Goal: Find contact information: Find contact information

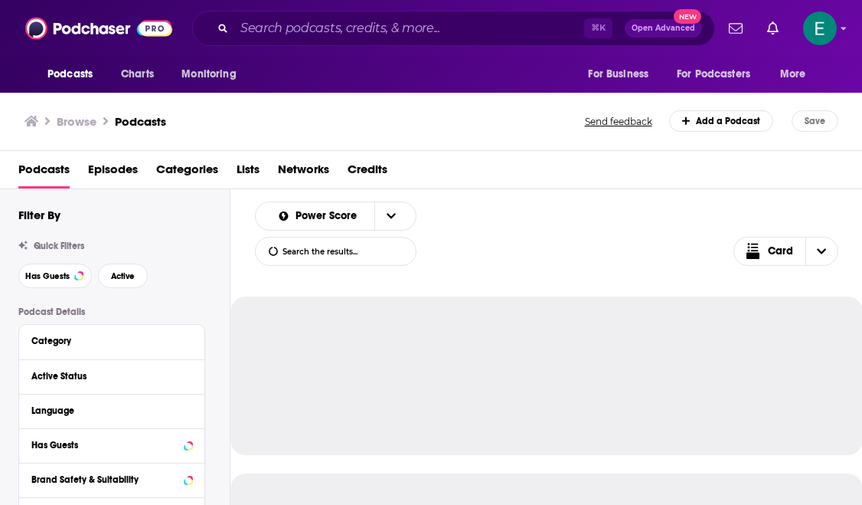
click at [386, 25] on input "Search podcasts, credits, & more..." at bounding box center [409, 28] width 350 height 25
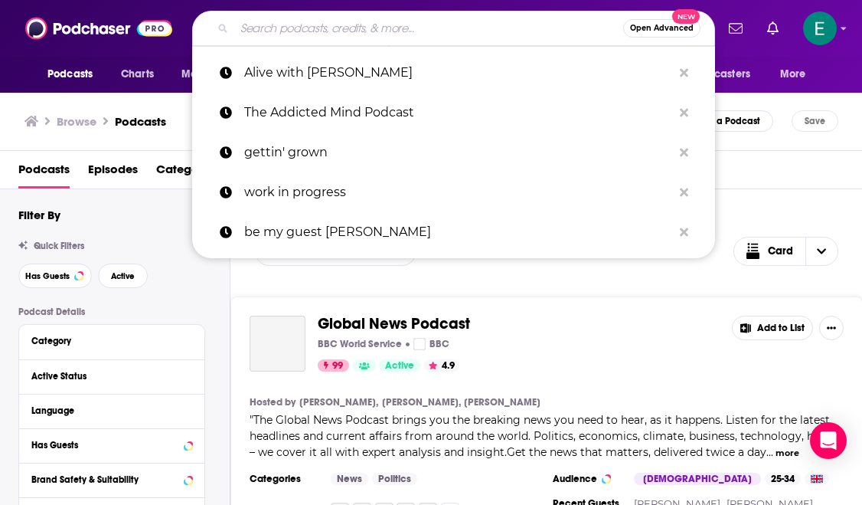
paste input "Interrupted by [PERSON_NAME]"
type input "Interrupted by [PERSON_NAME]"
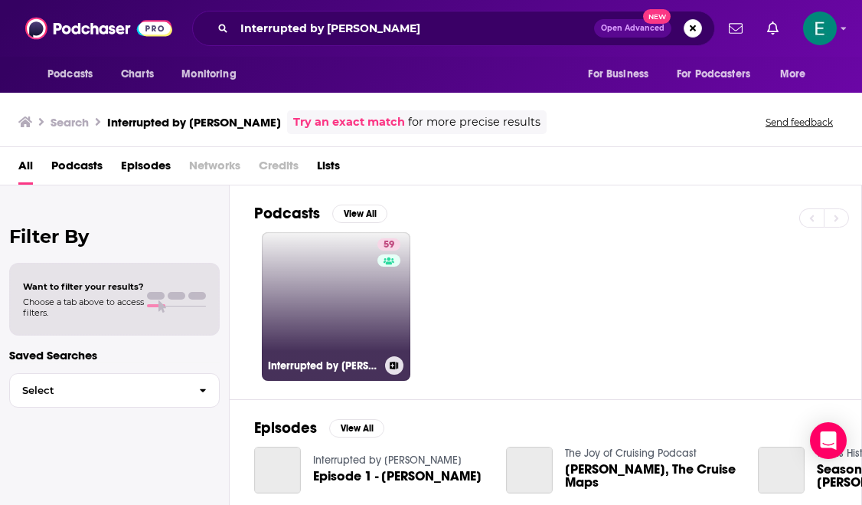
click at [327, 305] on link "59 Interrupted by Matt Jones" at bounding box center [336, 306] width 149 height 149
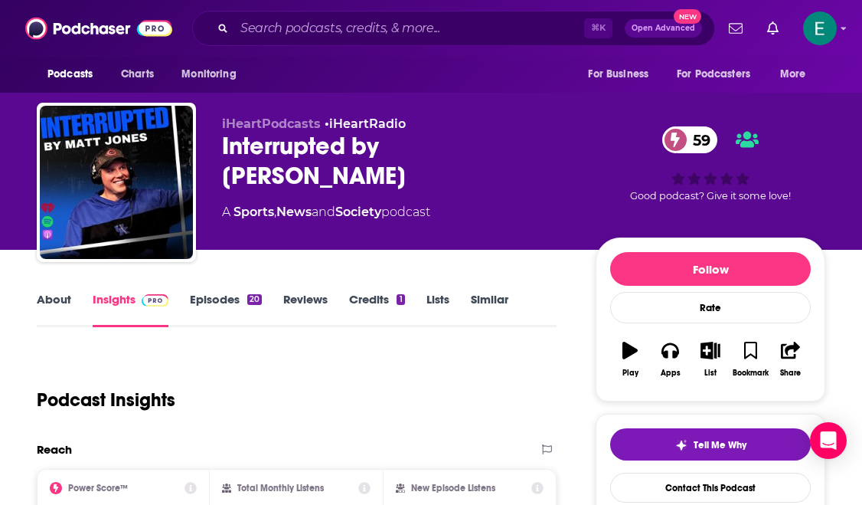
scroll to position [64, 0]
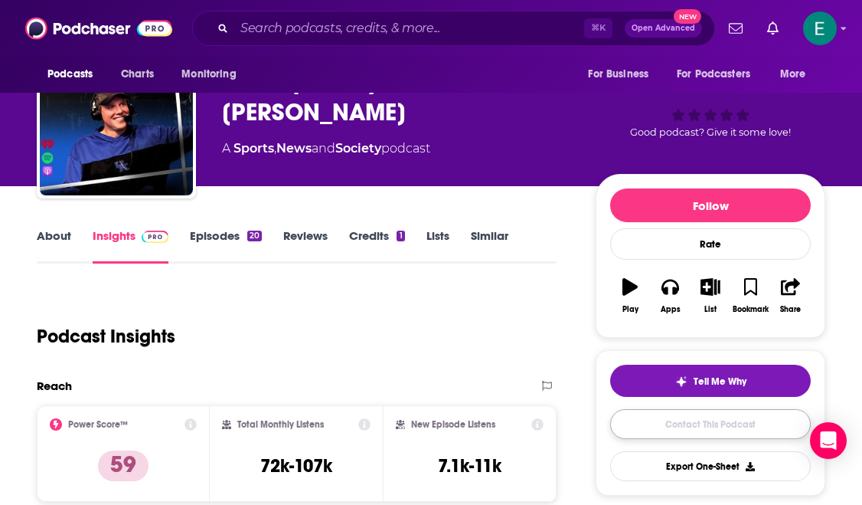
click at [714, 425] on link "Contact This Podcast" at bounding box center [710, 424] width 201 height 30
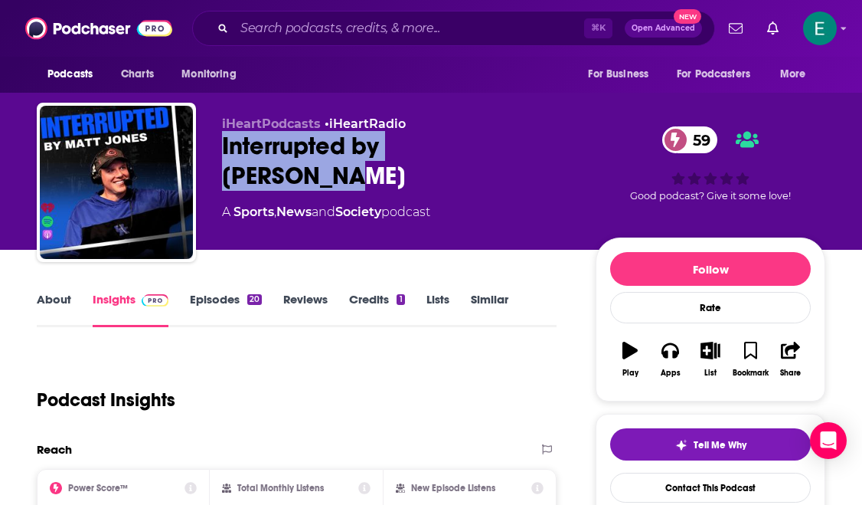
drag, startPoint x: 511, startPoint y: 150, endPoint x: 224, endPoint y: 145, distance: 287.2
click at [224, 145] on div "Interrupted by Matt Jones 59" at bounding box center [396, 161] width 349 height 60
copy h2 "Interrupted by [PERSON_NAME]"
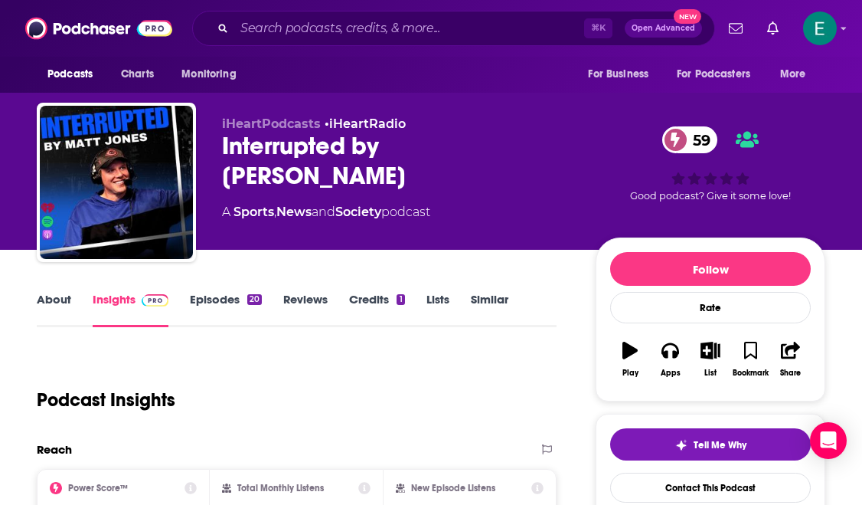
click at [505, 213] on div "iHeartPodcasts • iHeartRadio Interrupted by Matt Jones 59 A Sports , News and S…" at bounding box center [396, 177] width 349 height 123
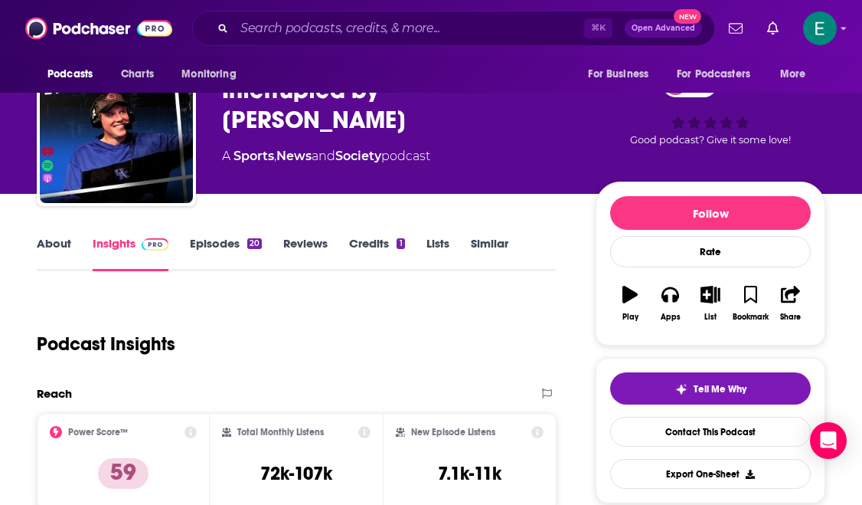
scroll to position [47, 0]
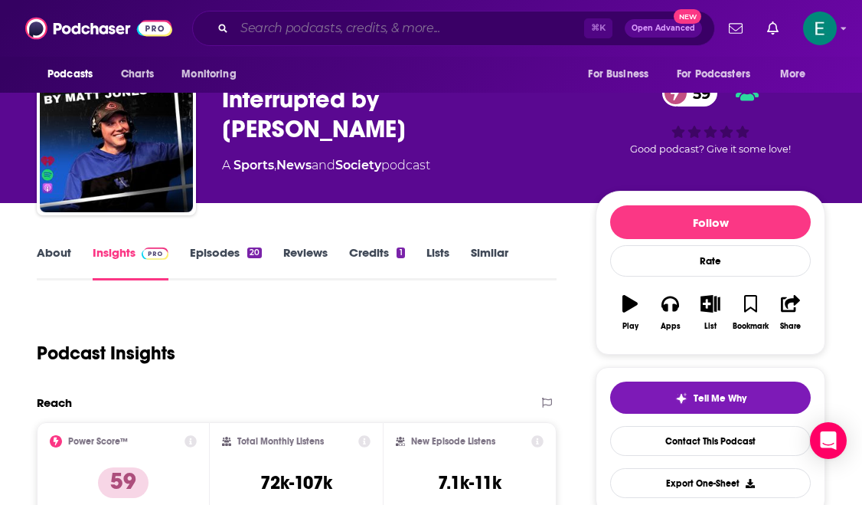
click at [362, 28] on input "Search podcasts, credits, & more..." at bounding box center [409, 28] width 350 height 25
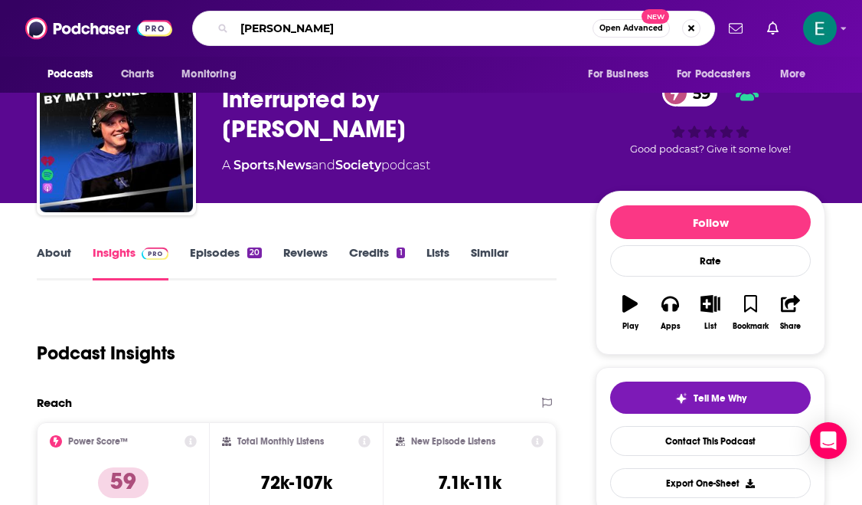
type input "[PERSON_NAME]"
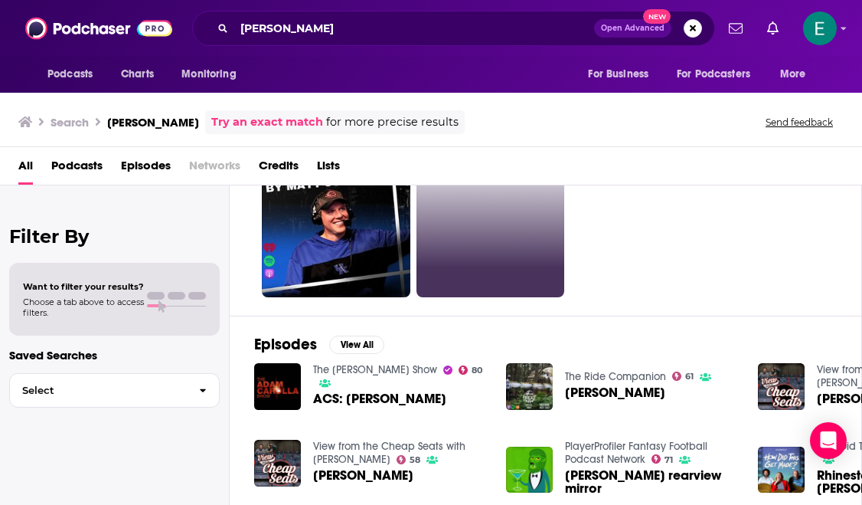
scroll to position [70, 0]
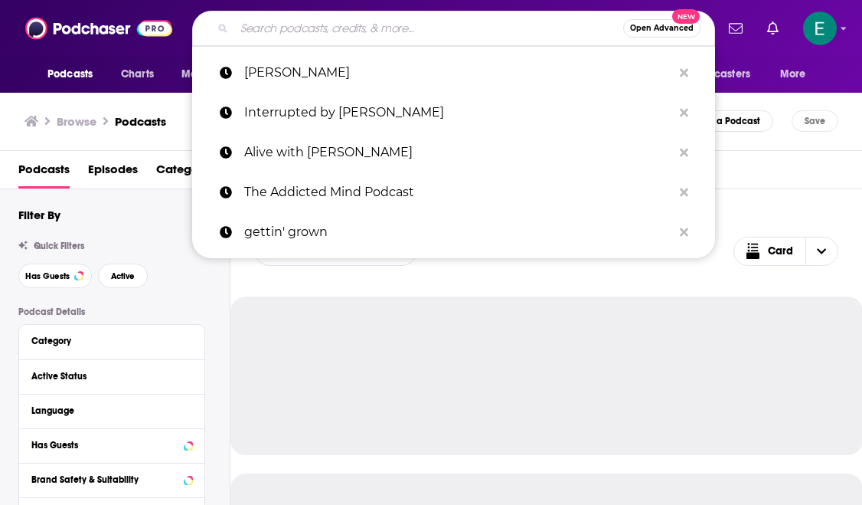
click at [375, 34] on input "Search podcasts, credits, & more..." at bounding box center [428, 28] width 389 height 25
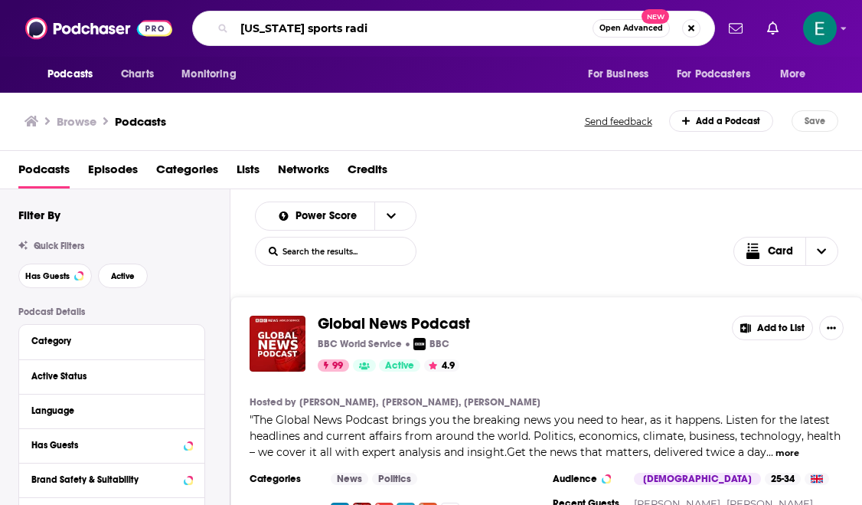
type input "[US_STATE] sports radio"
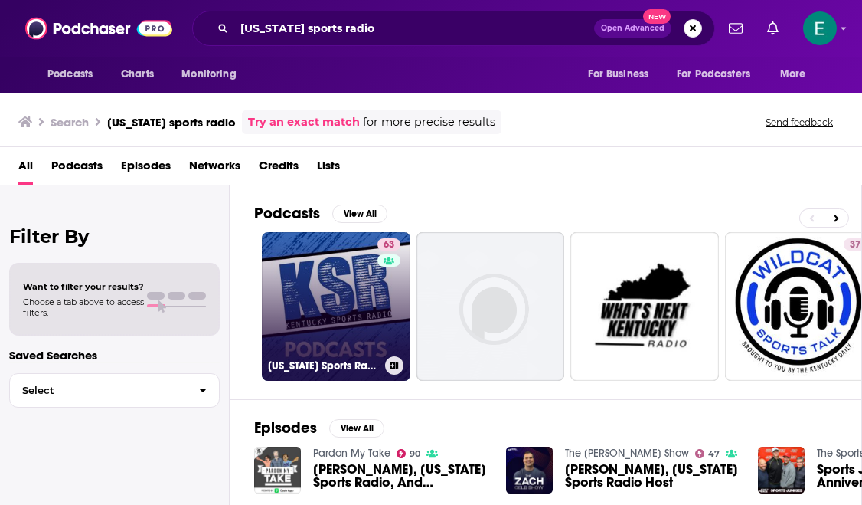
click at [338, 328] on link "63 [US_STATE] Sports Radio Podcast Network" at bounding box center [336, 306] width 149 height 149
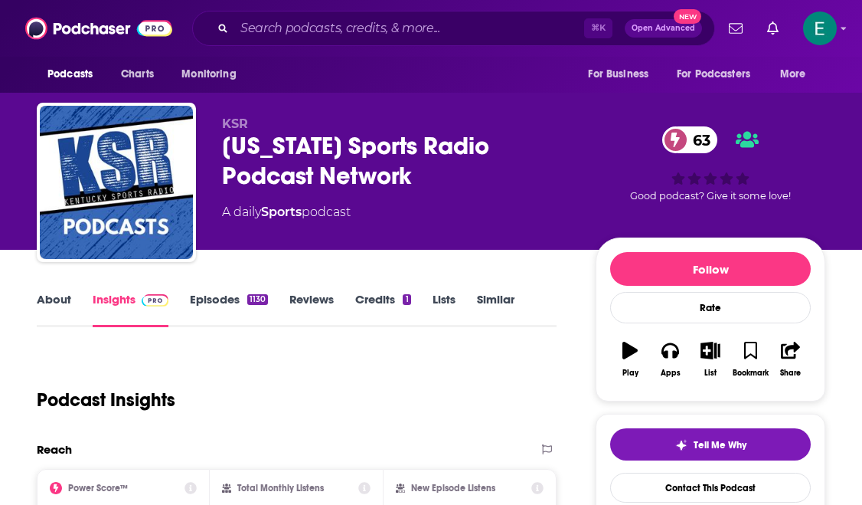
scroll to position [149, 0]
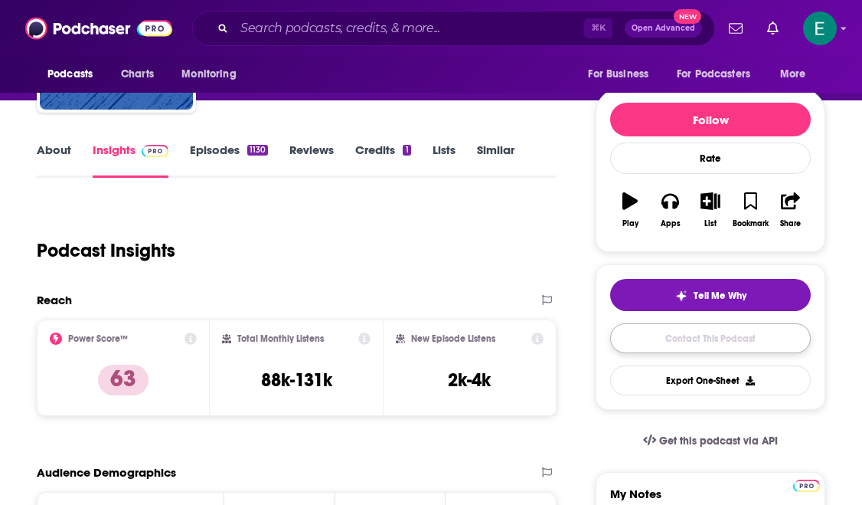
click at [659, 347] on link "Contact This Podcast" at bounding box center [710, 338] width 201 height 30
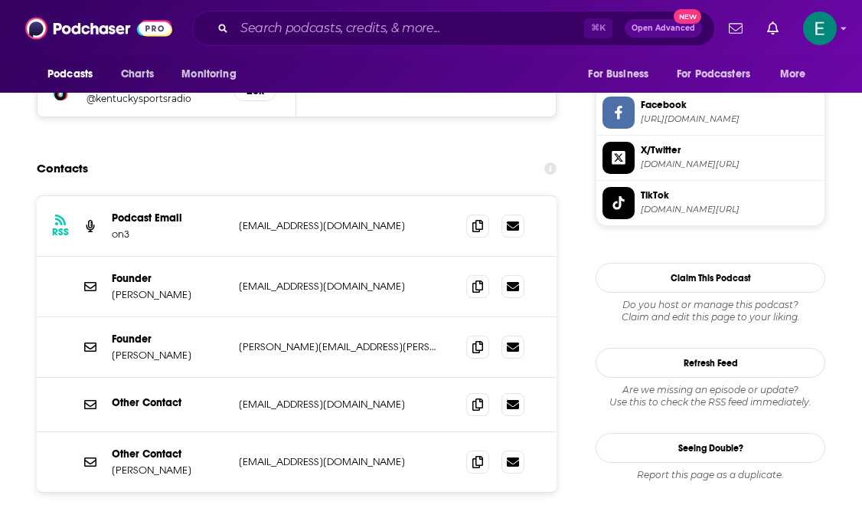
scroll to position [1446, 0]
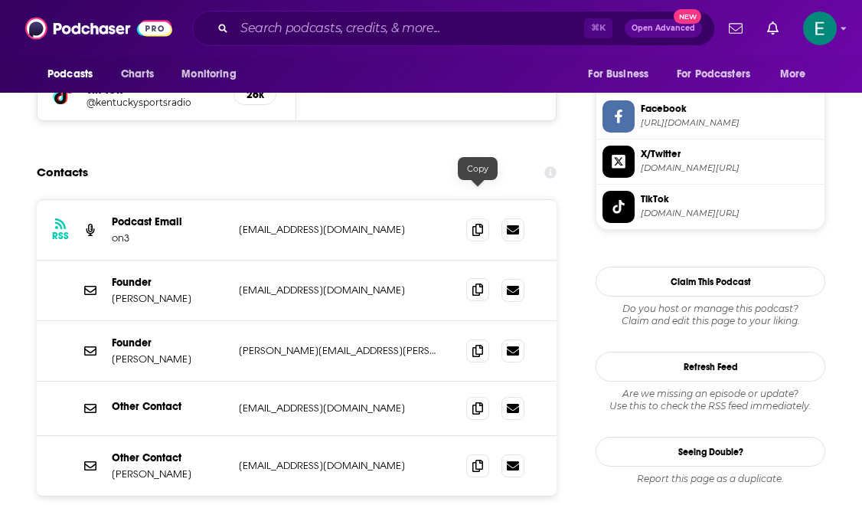
click at [475, 283] on icon at bounding box center [477, 289] width 11 height 12
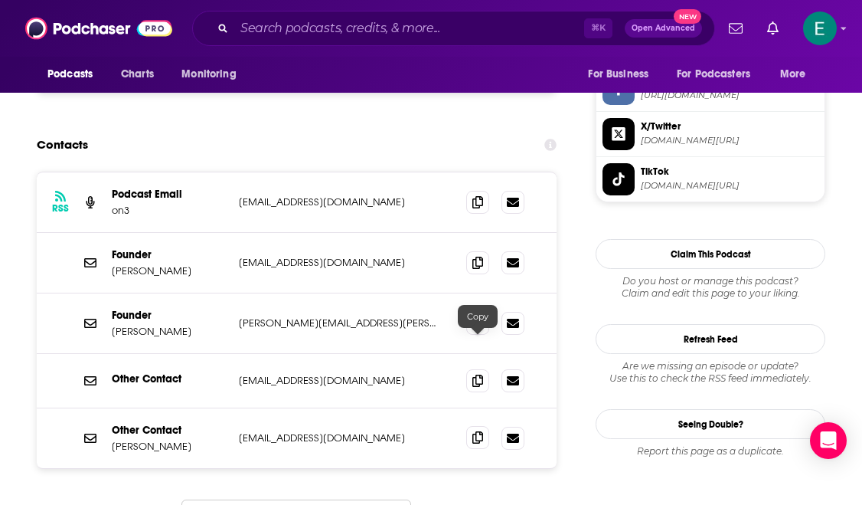
click at [473, 431] on icon at bounding box center [477, 437] width 11 height 12
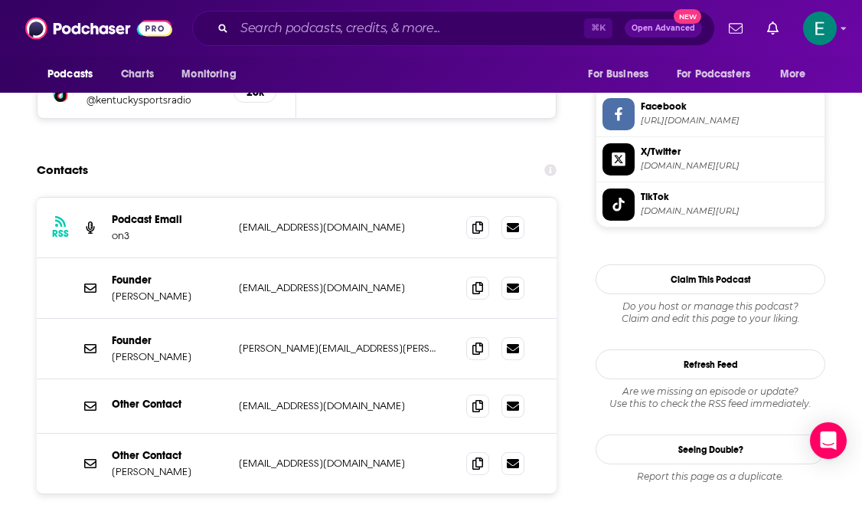
scroll to position [1443, 0]
